Goal: Navigation & Orientation: Find specific page/section

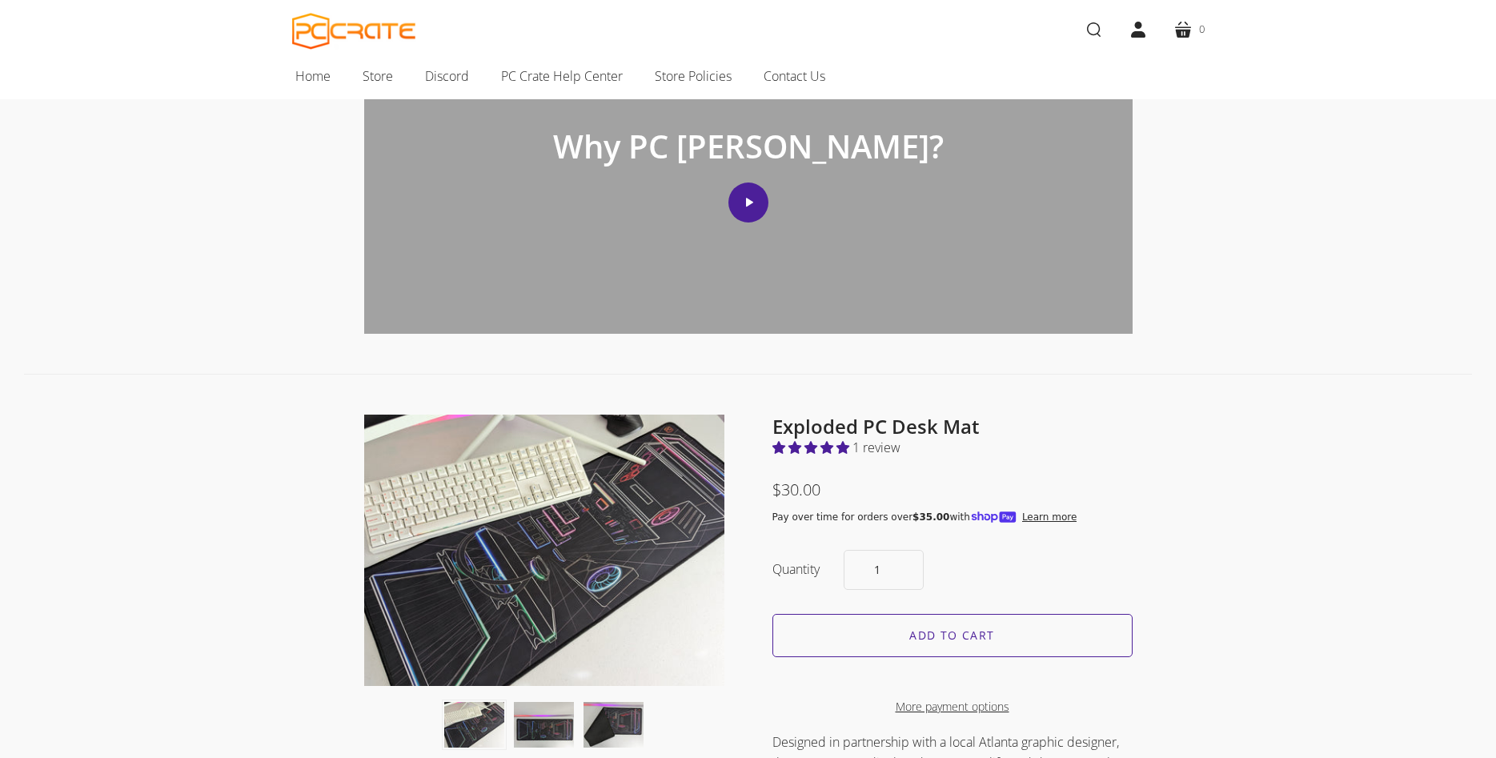
scroll to position [576, 0]
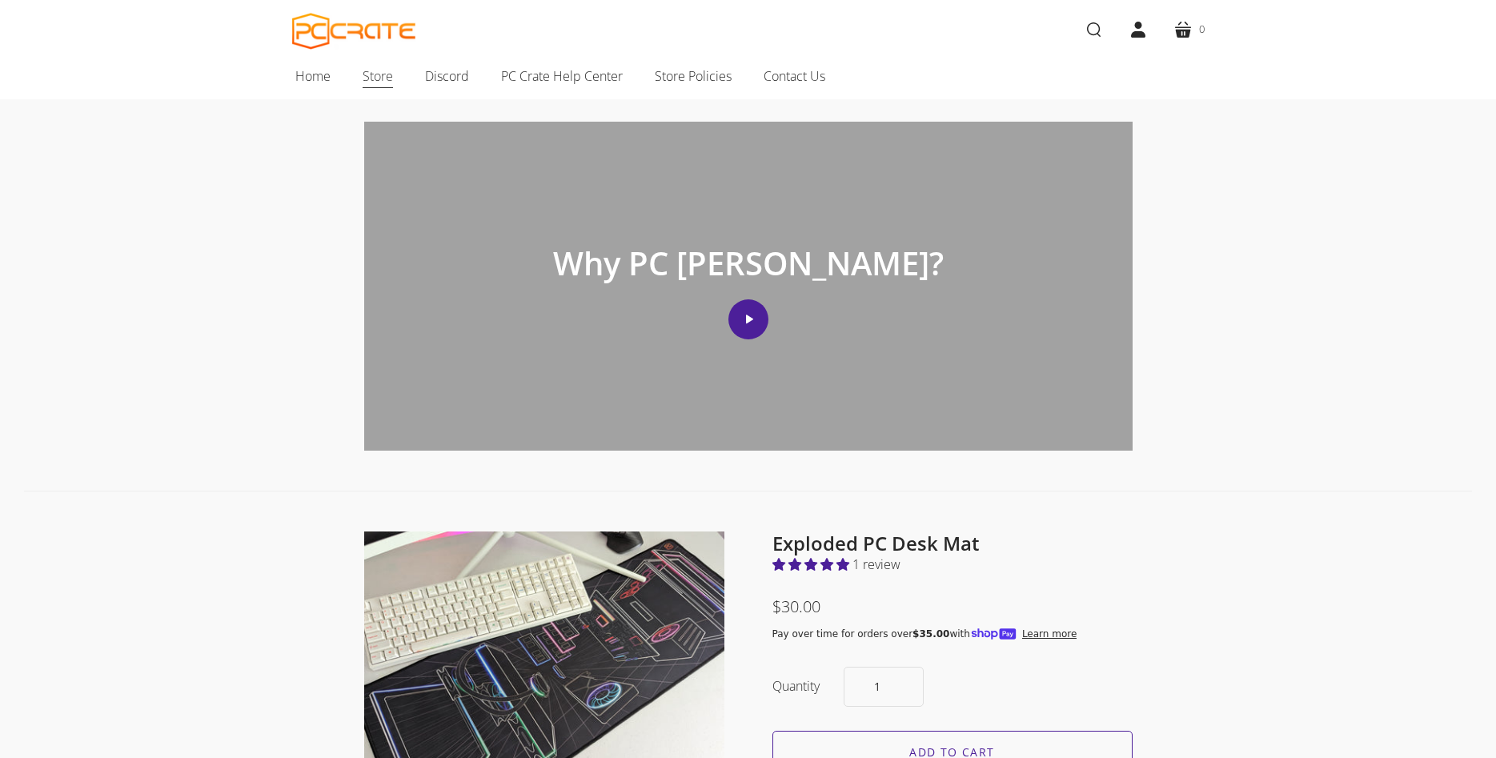
click at [377, 75] on span "Store" at bounding box center [377, 76] width 30 height 21
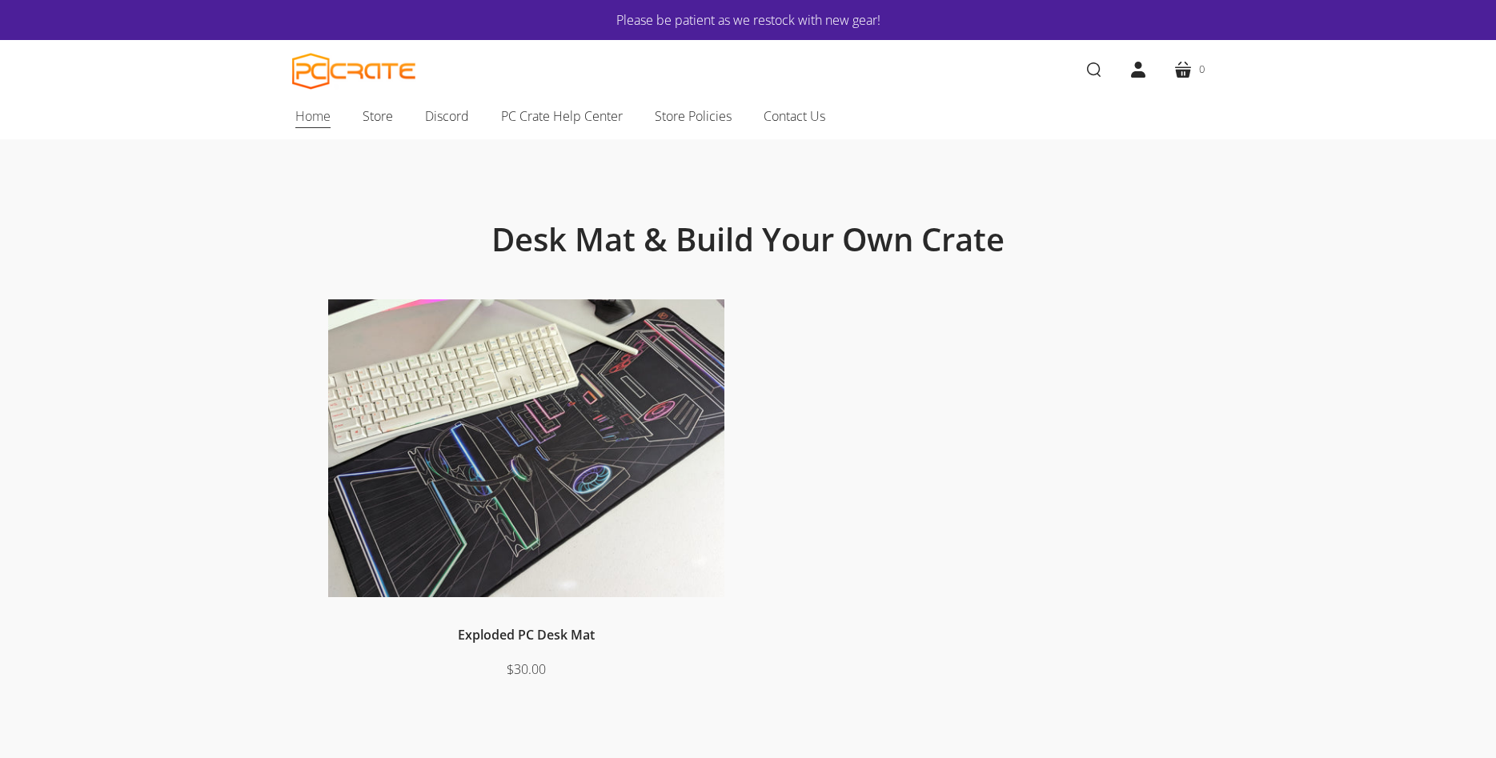
click at [307, 117] on span "Home" at bounding box center [312, 116] width 35 height 21
